Goal: Transaction & Acquisition: Purchase product/service

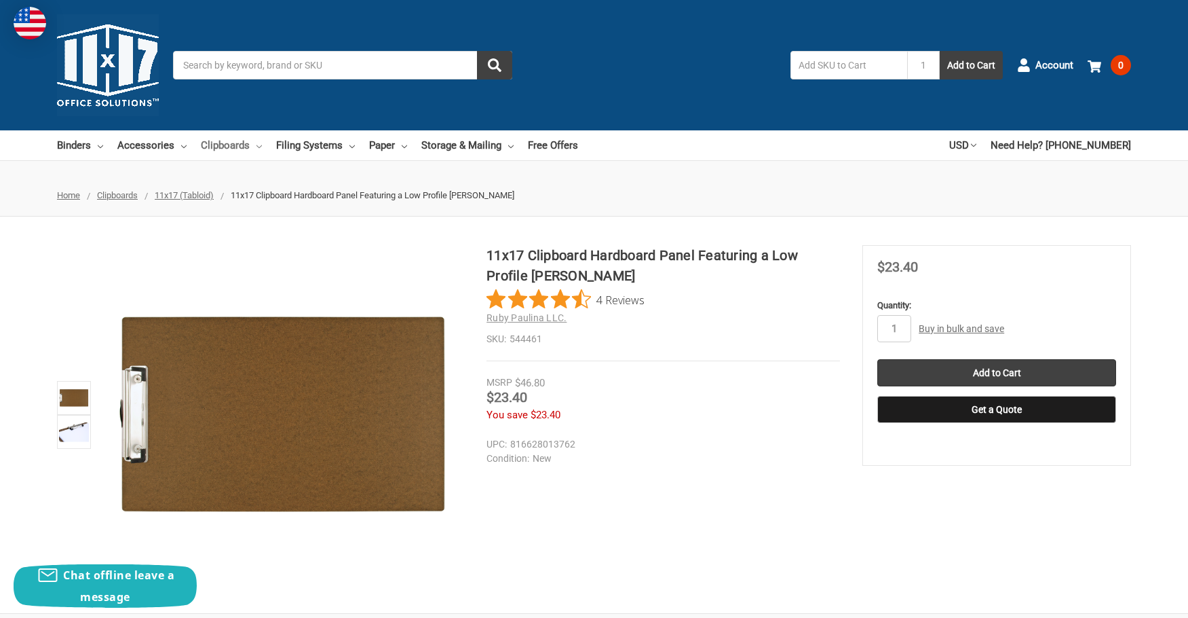
click at [223, 146] on link "Clipboards" at bounding box center [231, 145] width 61 height 30
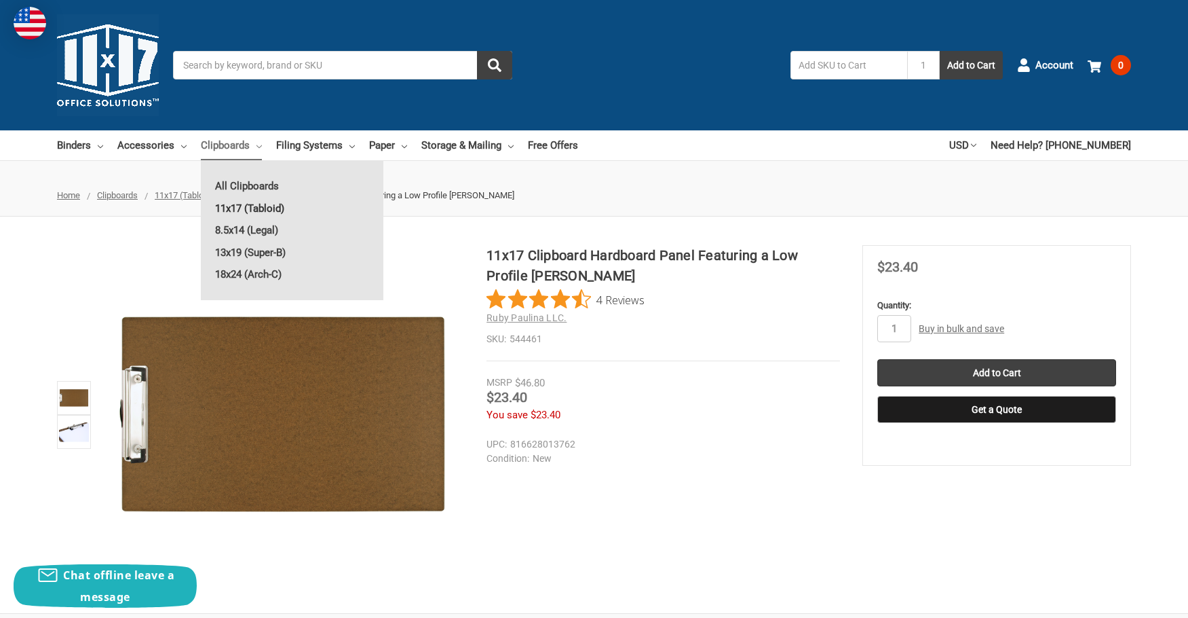
click at [246, 204] on link "11x17 (Tabloid)" at bounding box center [292, 208] width 183 height 22
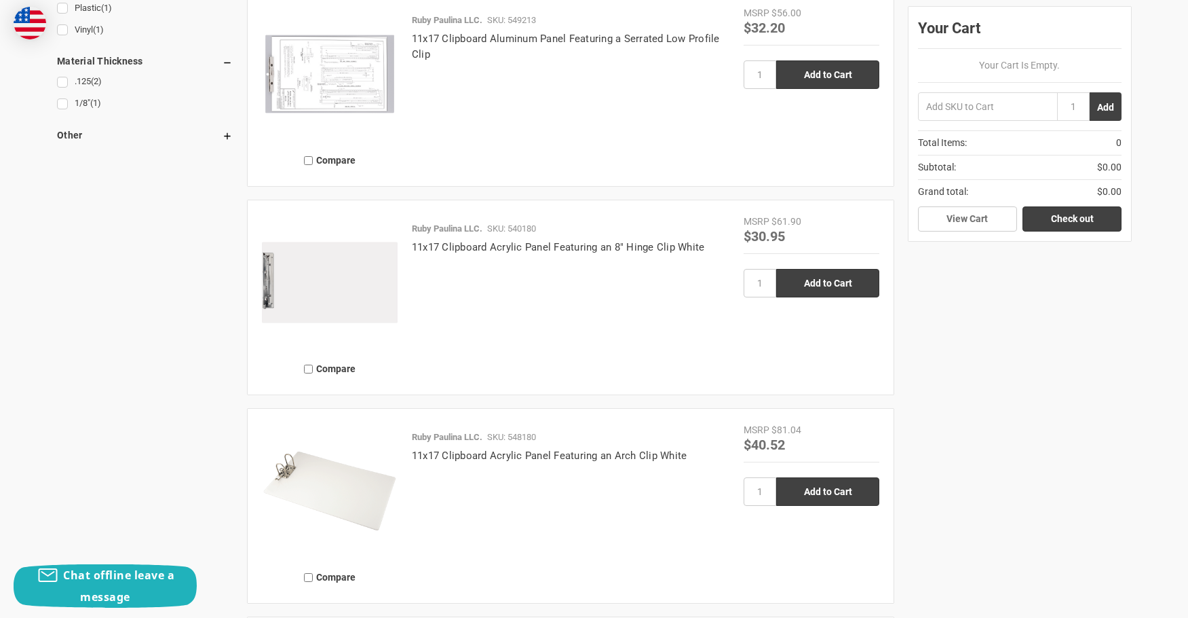
scroll to position [1289, 0]
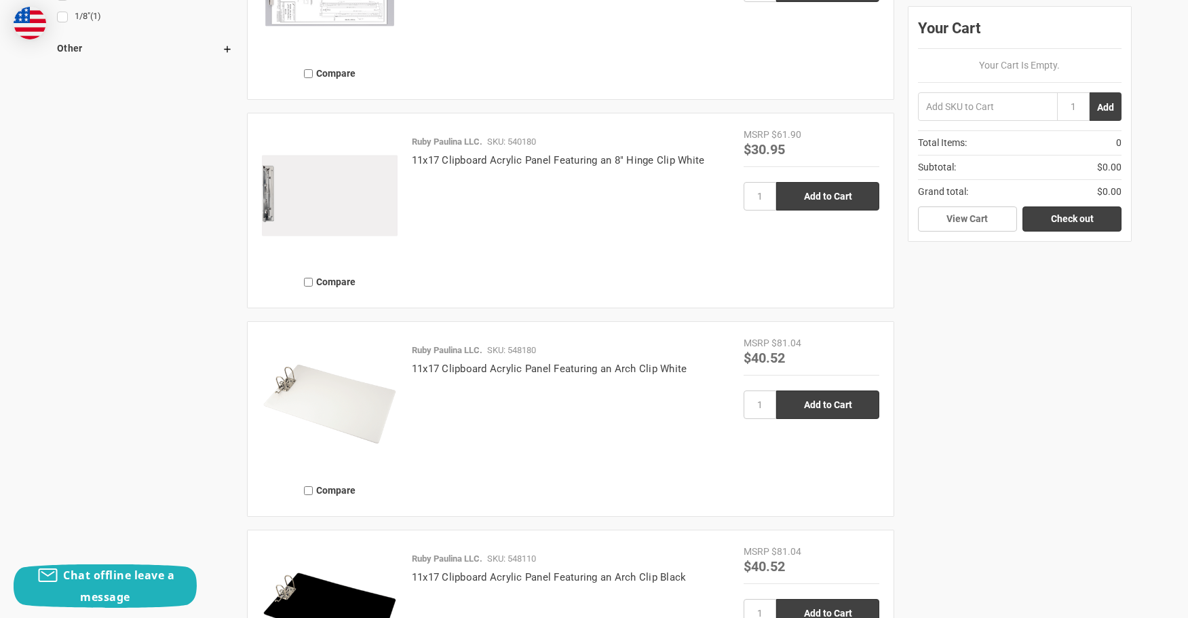
click at [339, 196] on img at bounding box center [330, 196] width 136 height 136
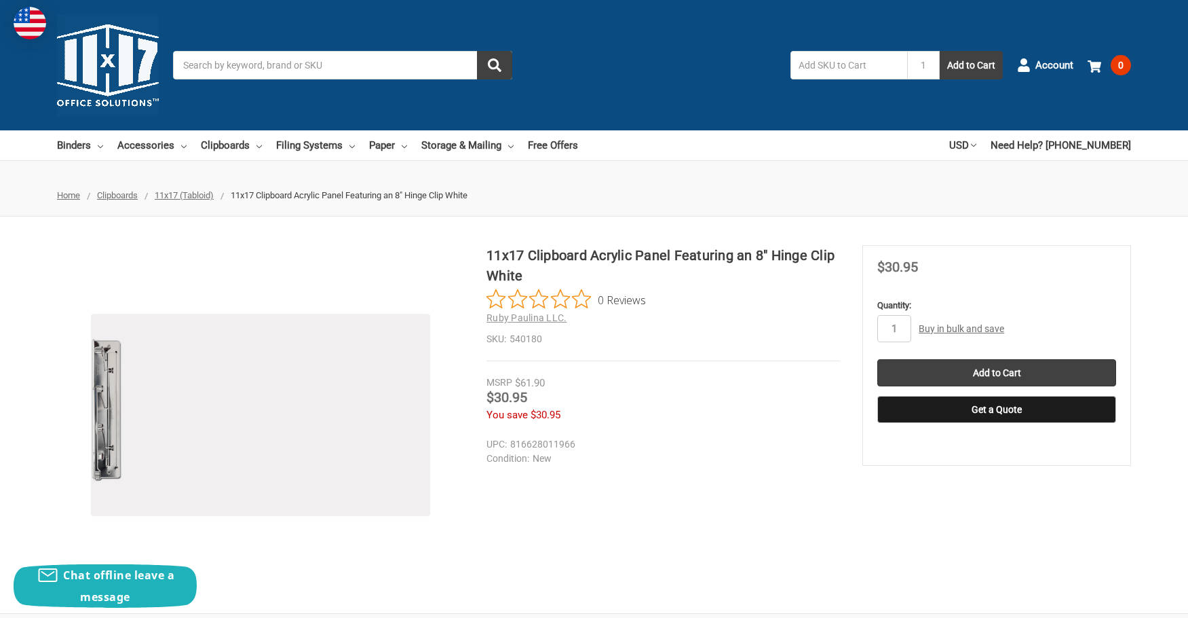
click at [180, 195] on span "11x17 (Tabloid)" at bounding box center [184, 195] width 59 height 10
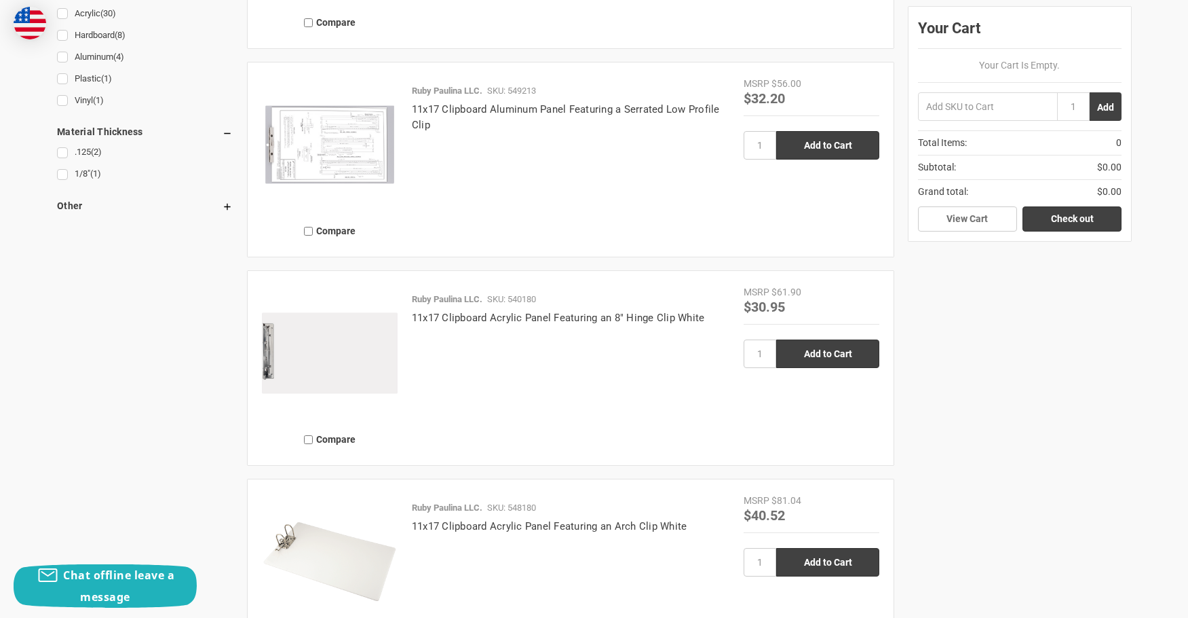
scroll to position [1154, 0]
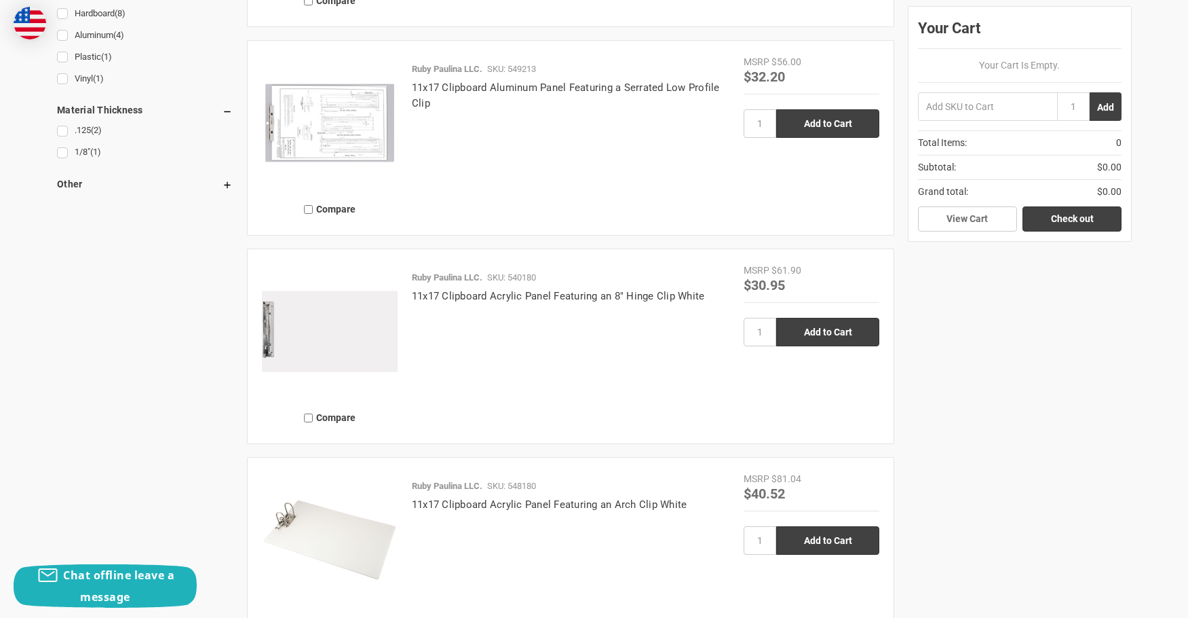
click at [368, 343] on img at bounding box center [330, 331] width 136 height 136
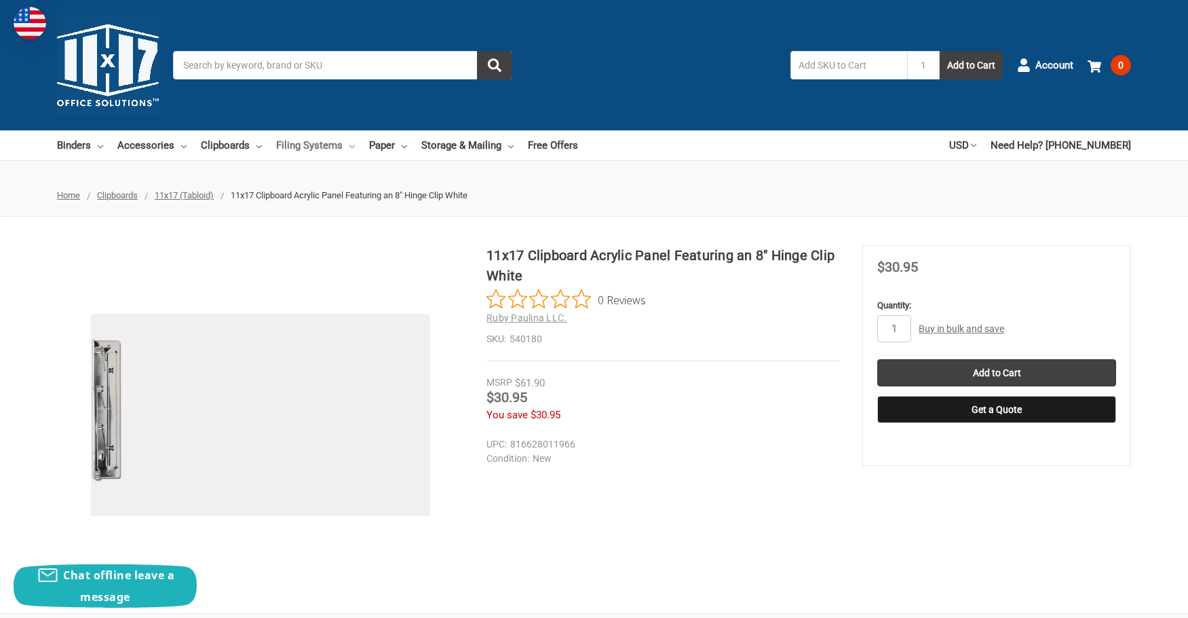
click at [330, 148] on link "Filing Systems" at bounding box center [315, 145] width 79 height 30
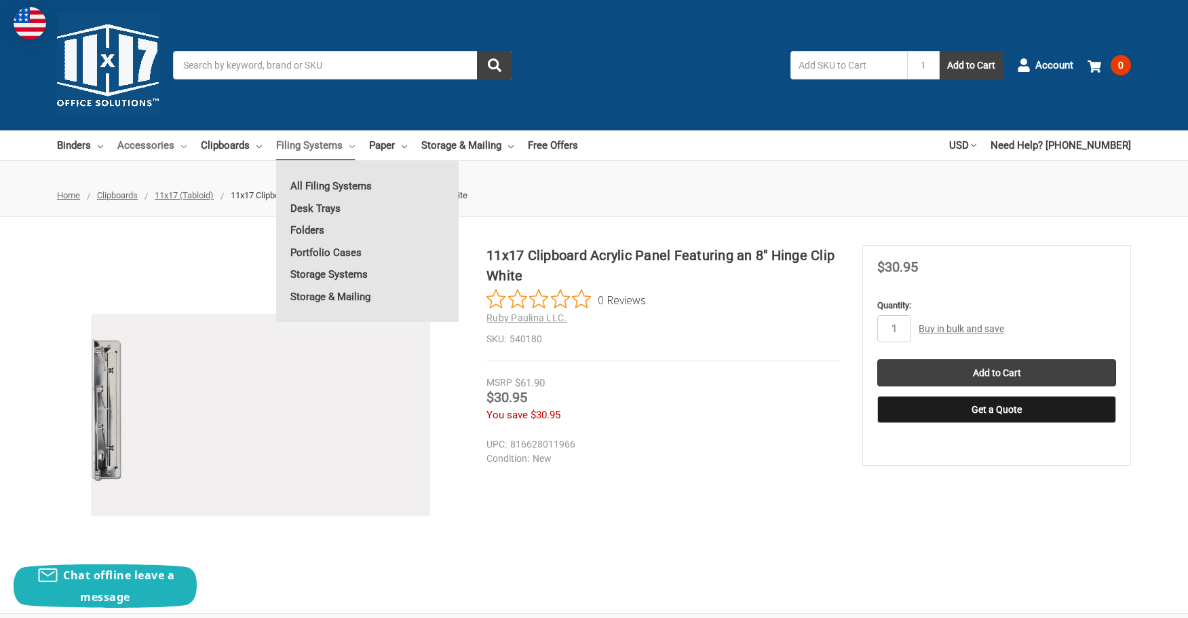
click at [181, 142] on link "Accessories" at bounding box center [151, 145] width 69 height 30
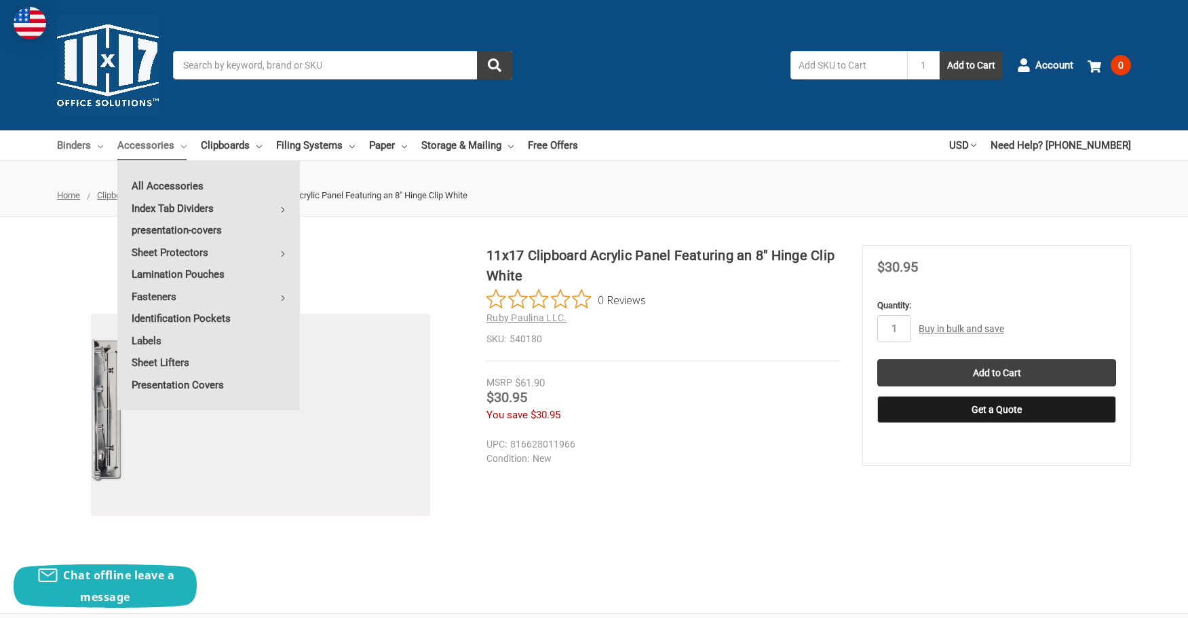
click at [81, 145] on link "Binders" at bounding box center [80, 145] width 46 height 30
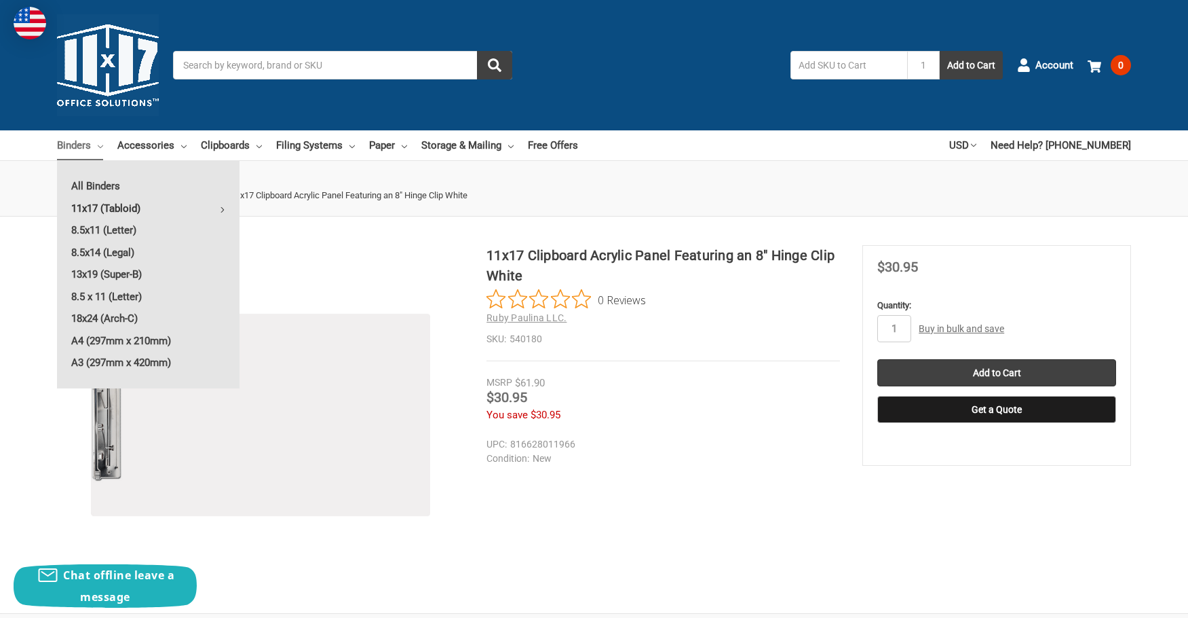
click at [92, 211] on link "11x17 (Tabloid)" at bounding box center [148, 208] width 183 height 22
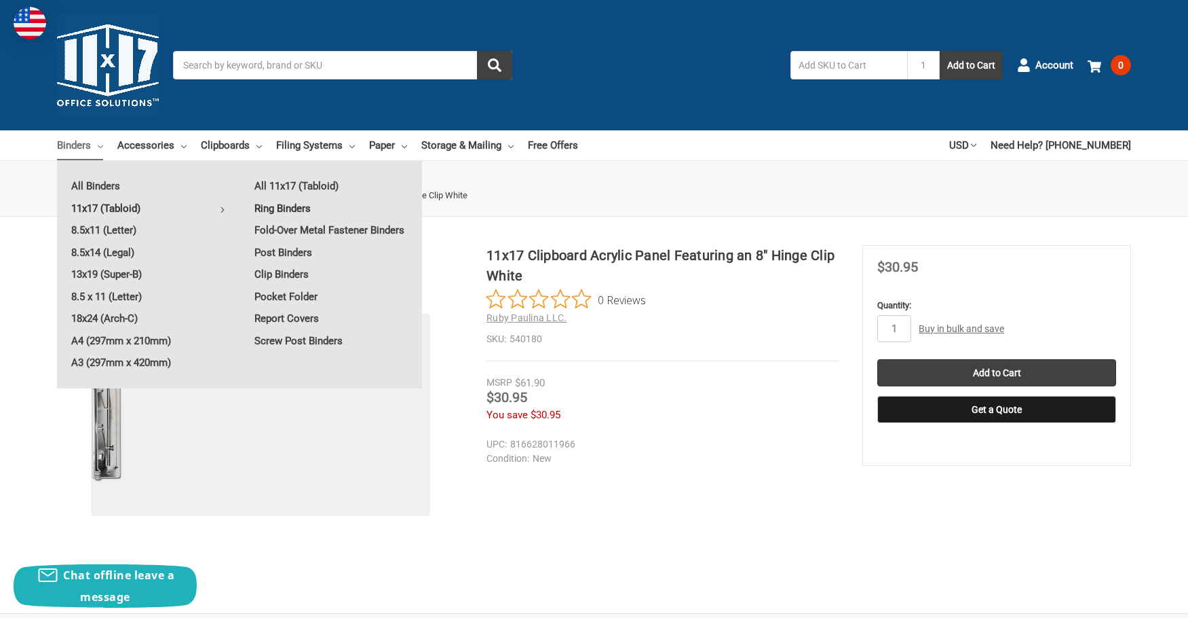
click at [279, 207] on link "Ring Binders" at bounding box center [331, 208] width 182 height 22
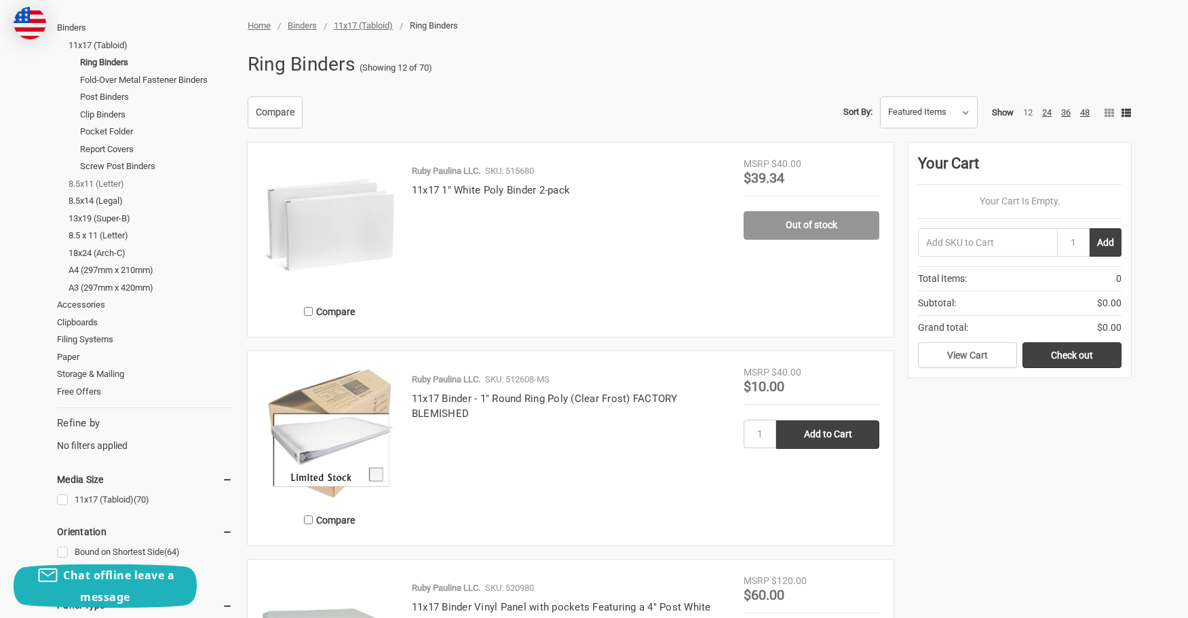
scroll to position [204, 0]
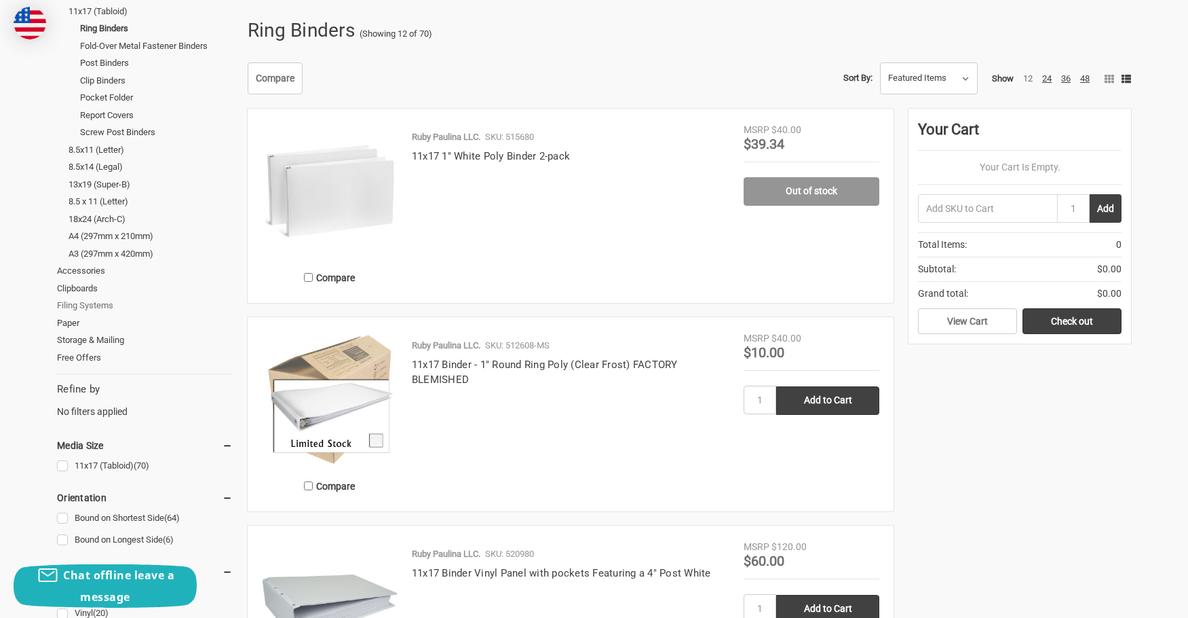
click at [88, 301] on link "Filing Systems" at bounding box center [145, 306] width 176 height 18
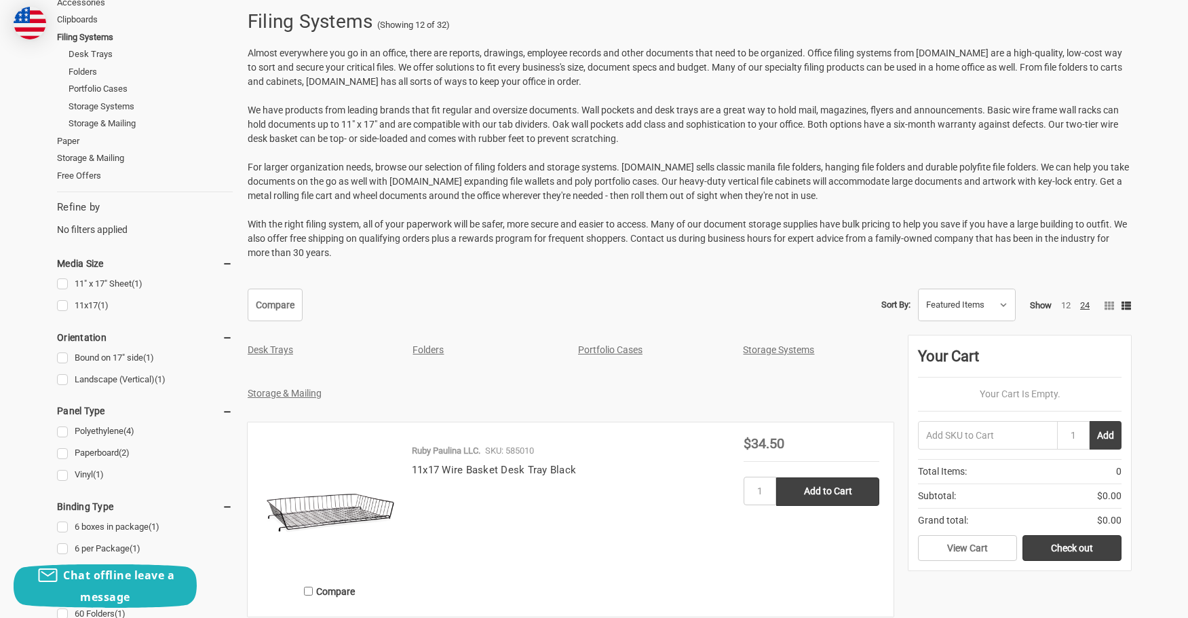
scroll to position [271, 0]
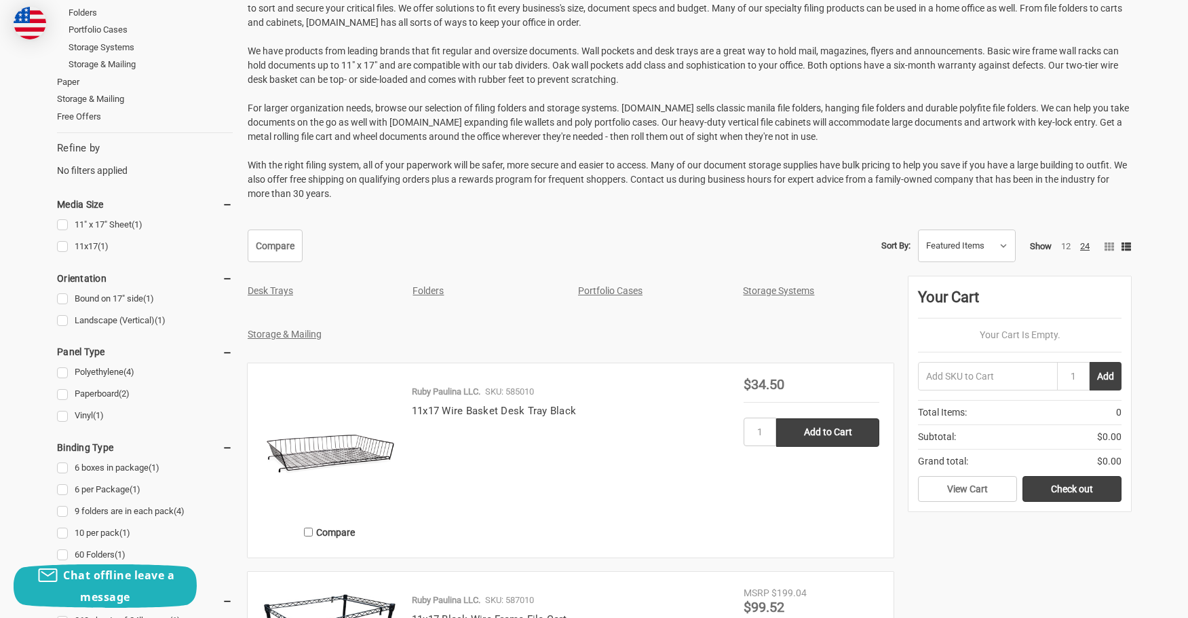
click at [428, 291] on link "Folders" at bounding box center [428, 290] width 31 height 11
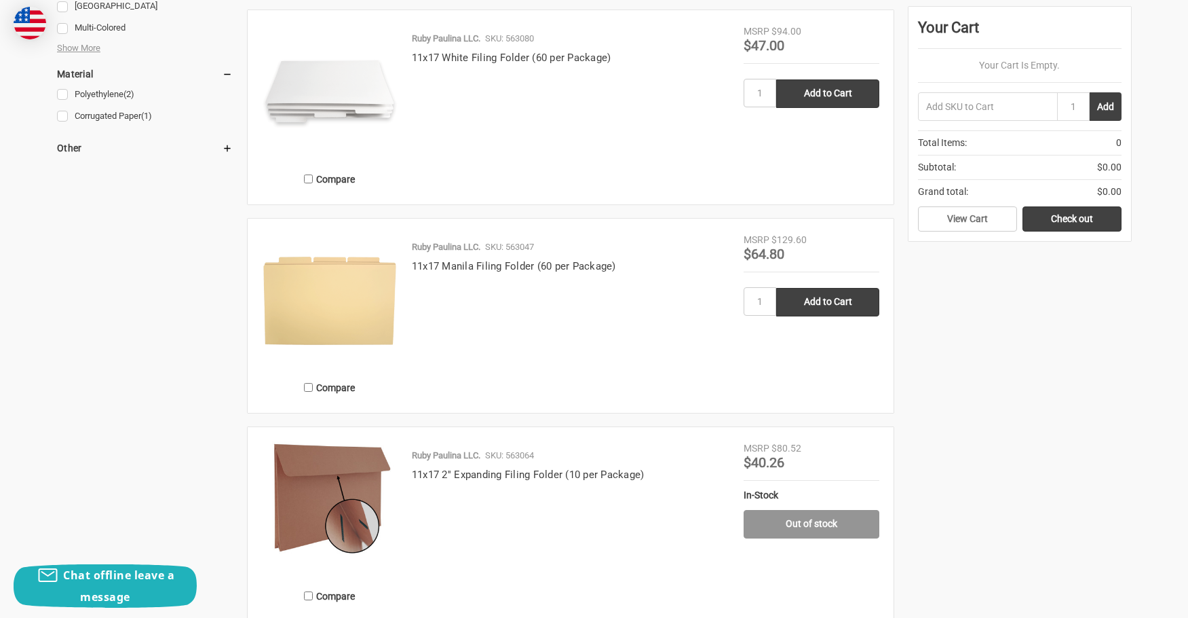
scroll to position [1086, 0]
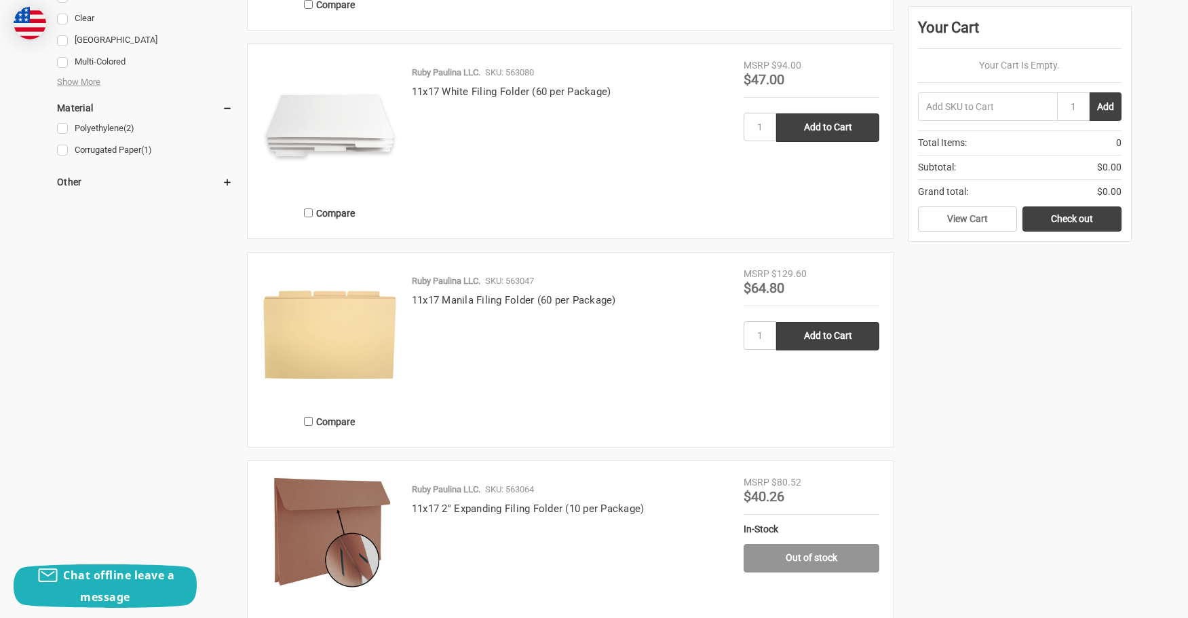
click at [362, 111] on img at bounding box center [330, 126] width 136 height 136
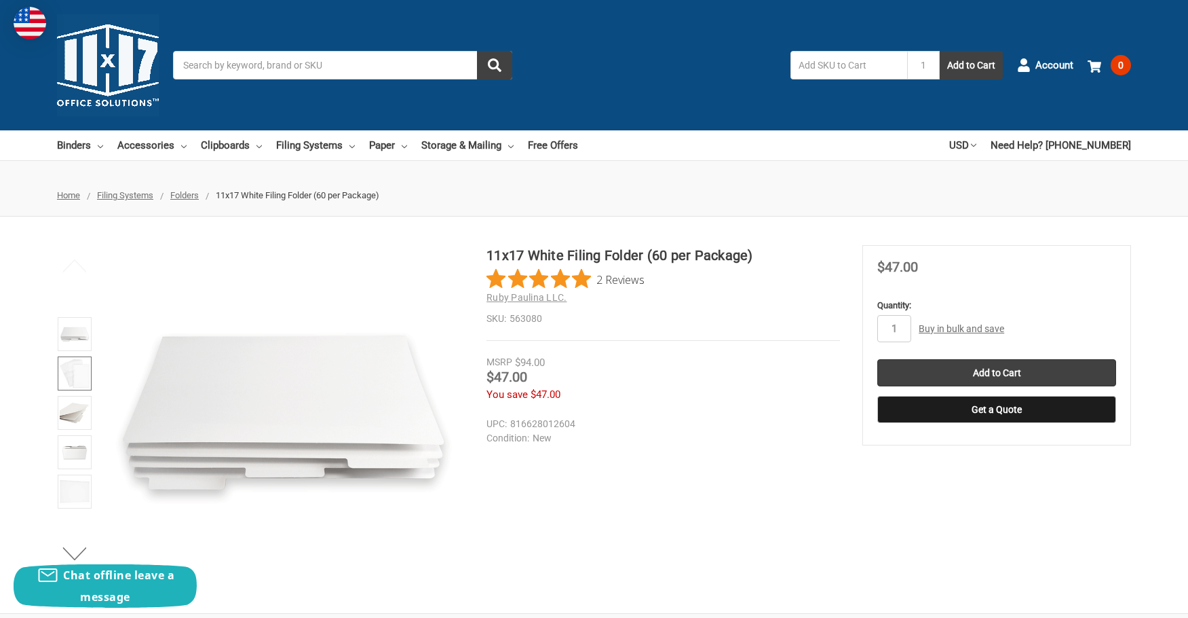
click at [71, 378] on img at bounding box center [75, 373] width 30 height 30
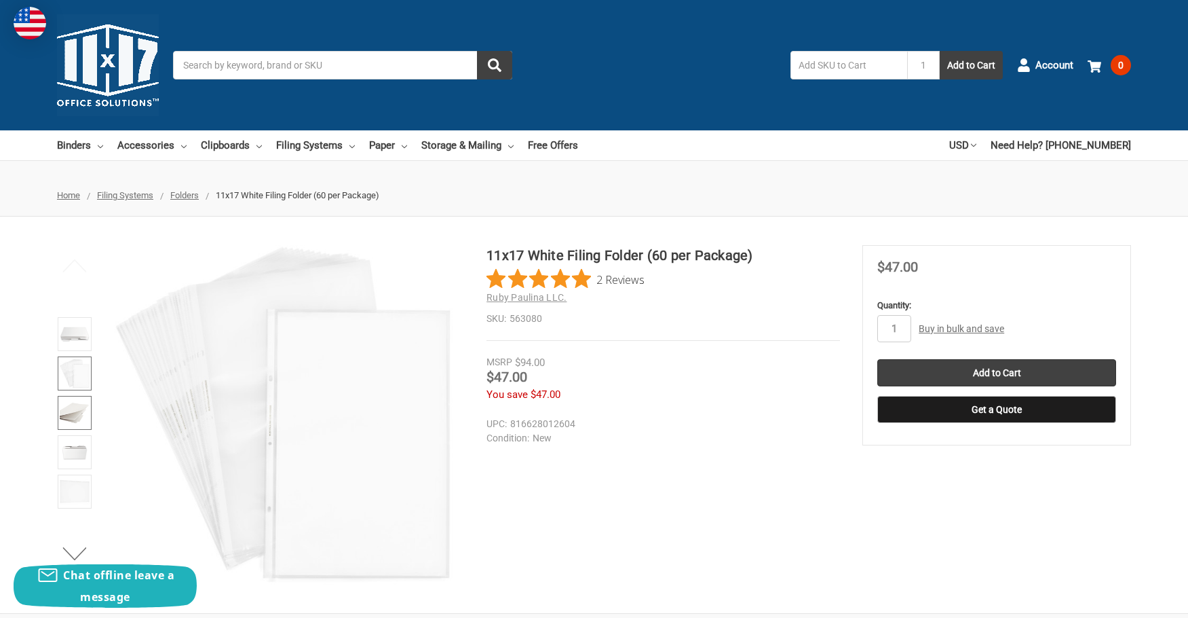
click at [70, 413] on img at bounding box center [75, 413] width 30 height 30
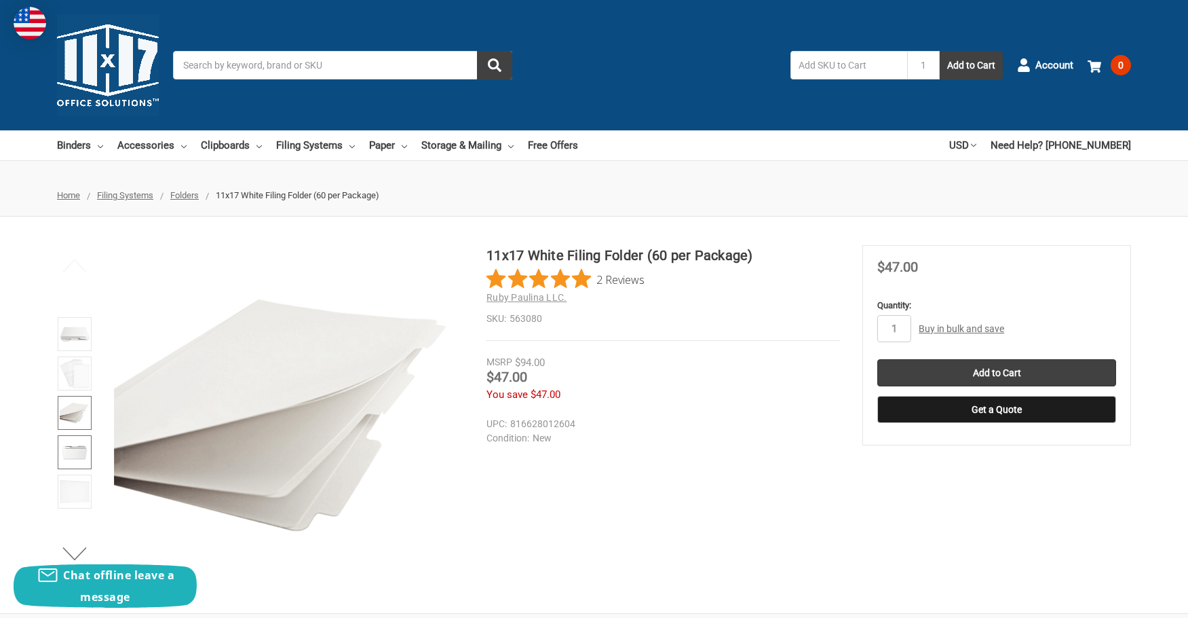
click at [74, 452] on img at bounding box center [75, 452] width 30 height 30
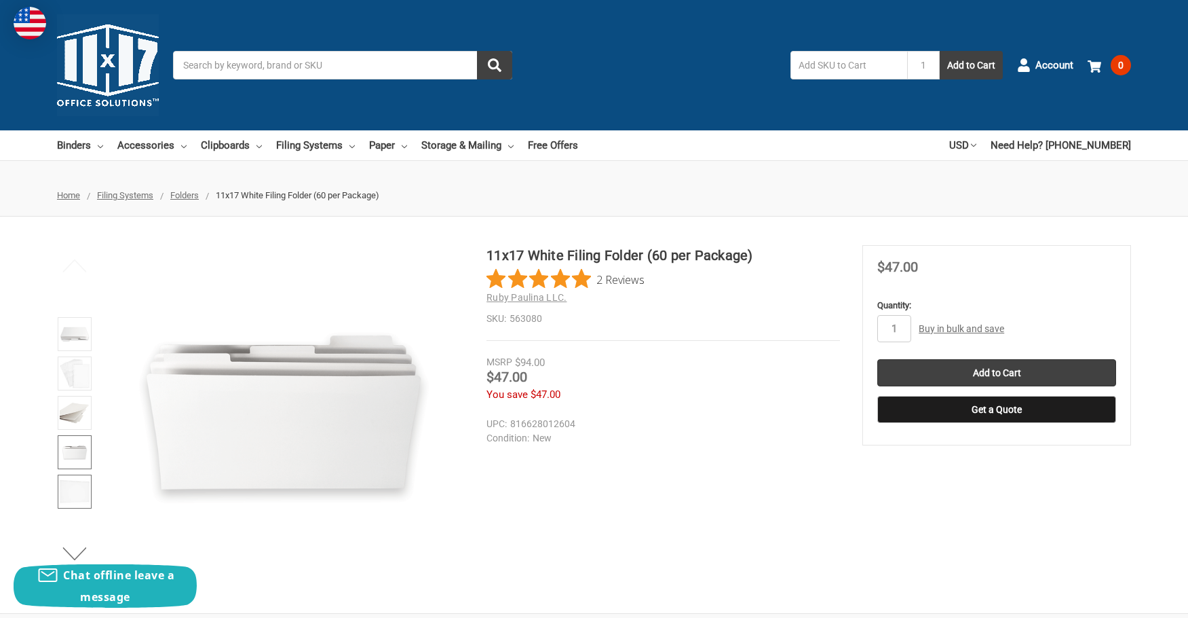
click at [81, 487] on img at bounding box center [75, 491] width 30 height 30
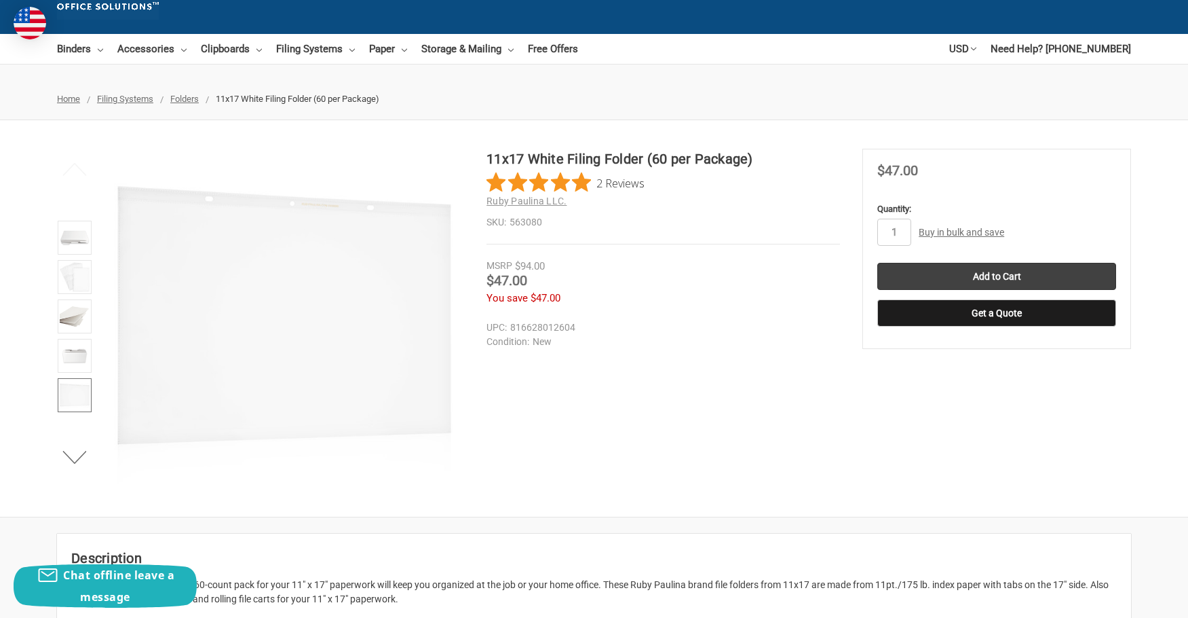
scroll to position [68, 0]
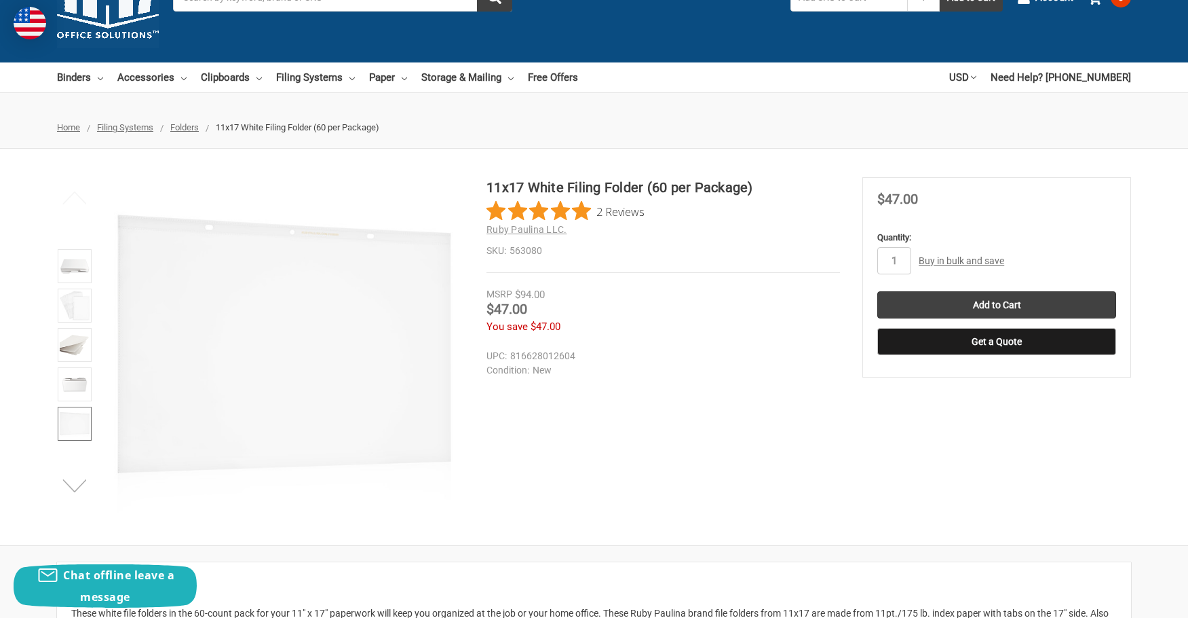
click at [75, 485] on button "Next" at bounding box center [74, 485] width 41 height 27
click at [69, 427] on img at bounding box center [75, 424] width 30 height 30
